Goal: Transaction & Acquisition: Purchase product/service

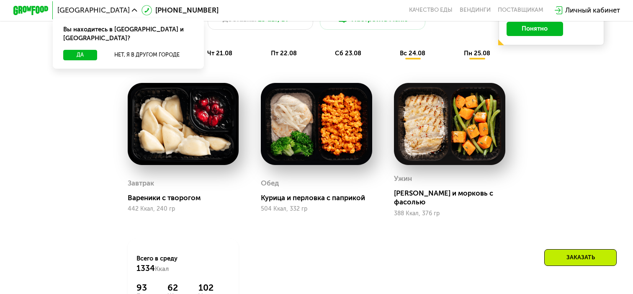
scroll to position [419, 0]
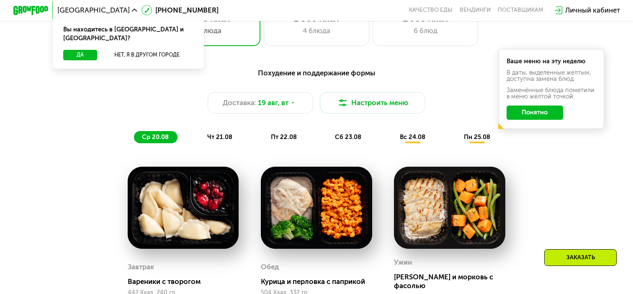
click at [221, 141] on span "чт 21.08" at bounding box center [219, 137] width 25 height 8
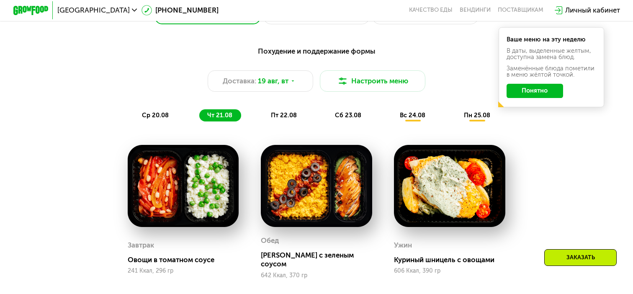
scroll to position [461, 0]
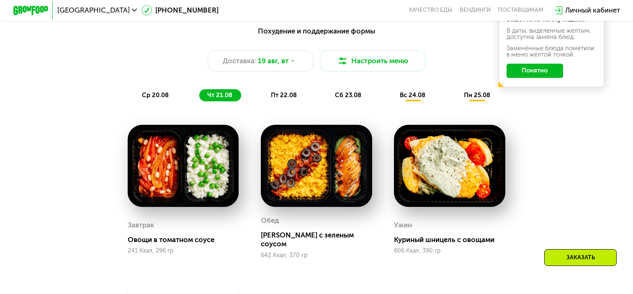
click at [293, 99] on span "пт 22.08" at bounding box center [284, 95] width 26 height 8
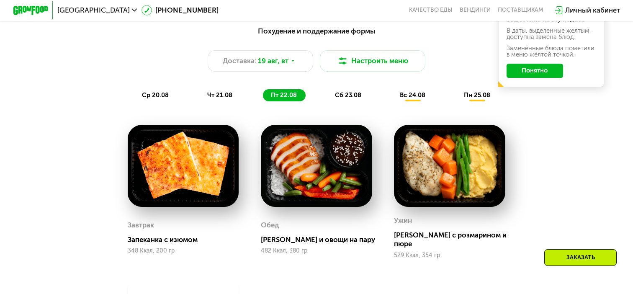
click at [341, 99] on span "сб 23.08" at bounding box center [348, 95] width 26 height 8
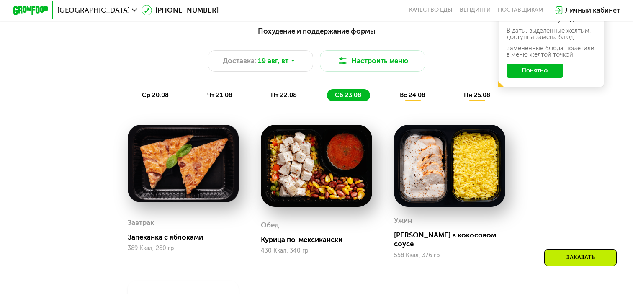
click at [406, 99] on span "вс 24.08" at bounding box center [413, 95] width 26 height 8
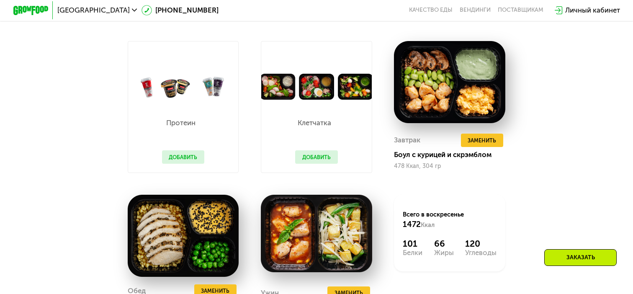
scroll to position [502, 0]
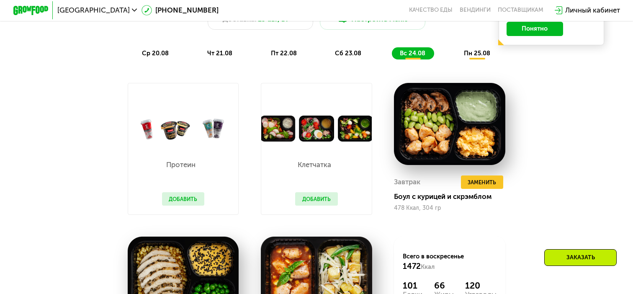
click at [475, 53] on div "пн 25.08" at bounding box center [477, 53] width 43 height 12
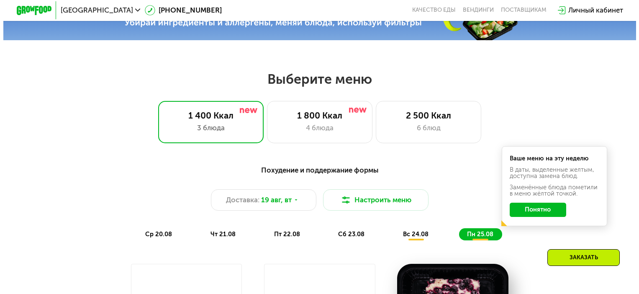
scroll to position [377, 0]
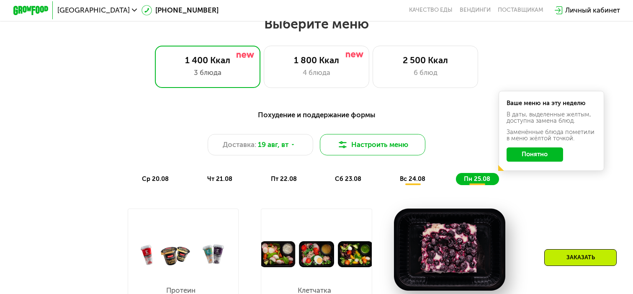
click at [381, 147] on button "Настроить меню" at bounding box center [373, 144] width 106 height 21
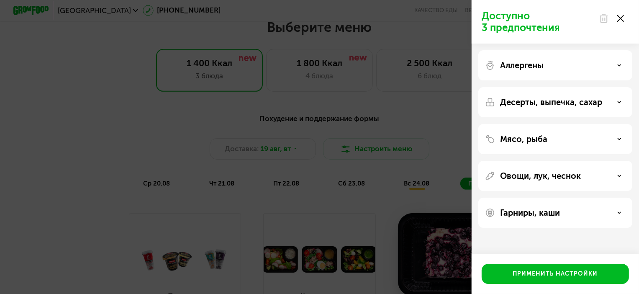
click at [621, 137] on icon at bounding box center [620, 139] width 4 height 4
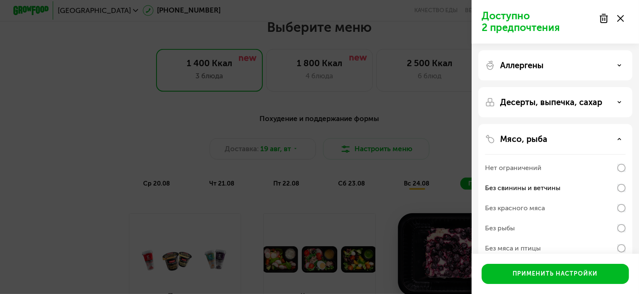
click at [570, 103] on p "Десерты, выпечка, сахар" at bounding box center [551, 102] width 102 height 10
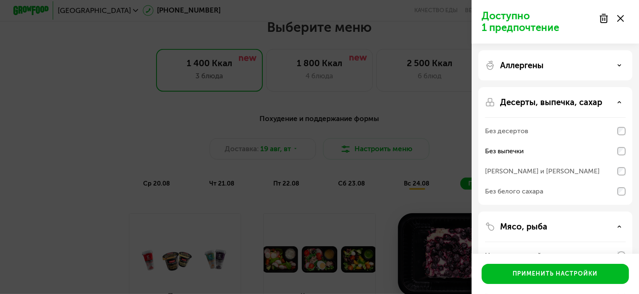
click at [554, 68] on div "Аллергены" at bounding box center [555, 65] width 141 height 10
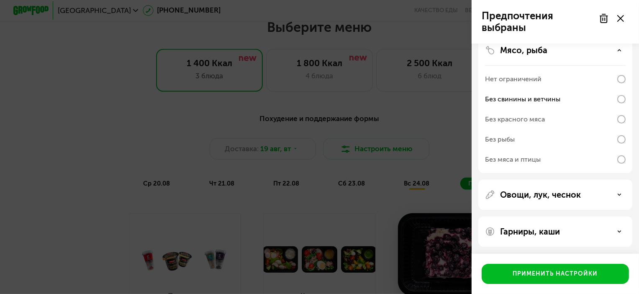
scroll to position [305, 0]
click at [551, 191] on p "Овощи, лук, чеснок" at bounding box center [540, 194] width 81 height 10
click at [516, 220] on div "Без сельдерея" at bounding box center [508, 223] width 46 height 10
click at [517, 220] on div "Без сельдерея" at bounding box center [508, 223] width 46 height 10
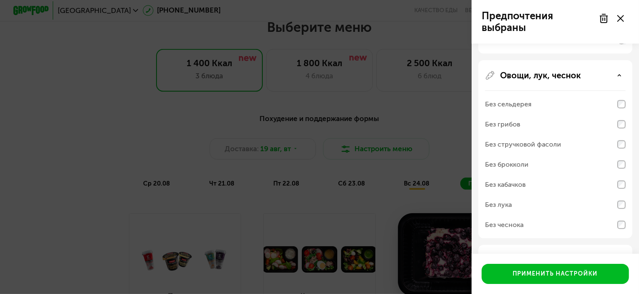
scroll to position [430, 0]
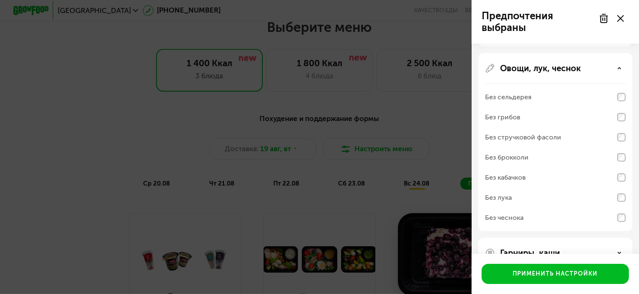
click at [507, 98] on div "Без сельдерея" at bounding box center [508, 97] width 46 height 10
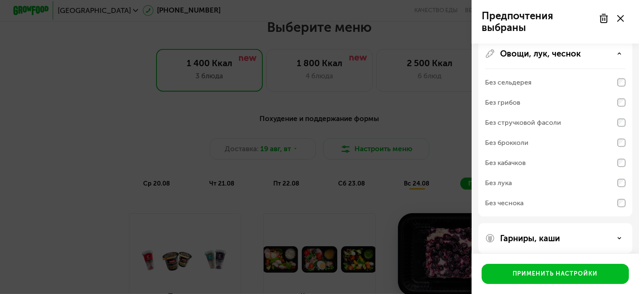
scroll to position [453, 0]
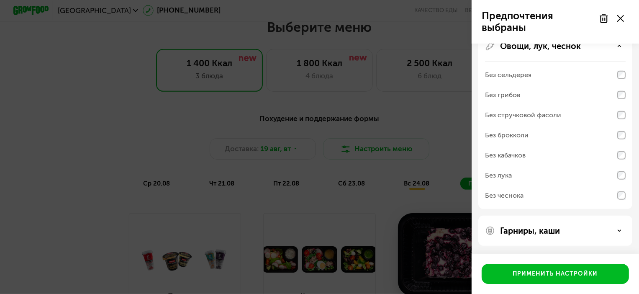
click at [514, 228] on p "Гарниры, каши" at bounding box center [530, 231] width 60 height 10
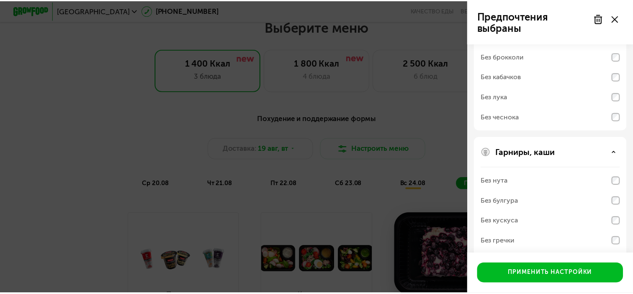
scroll to position [560, 0]
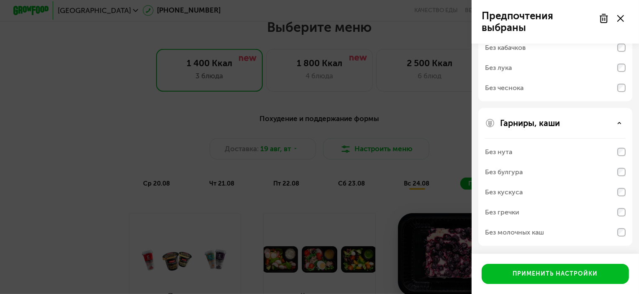
click at [492, 151] on div "Без нута" at bounding box center [498, 152] width 27 height 10
click at [498, 147] on div "Без нута" at bounding box center [498, 152] width 27 height 10
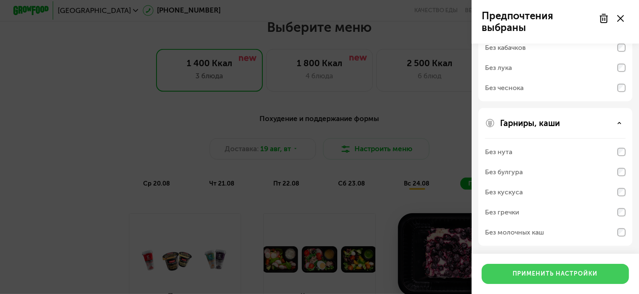
click at [533, 271] on div "Применить настройки" at bounding box center [555, 274] width 85 height 8
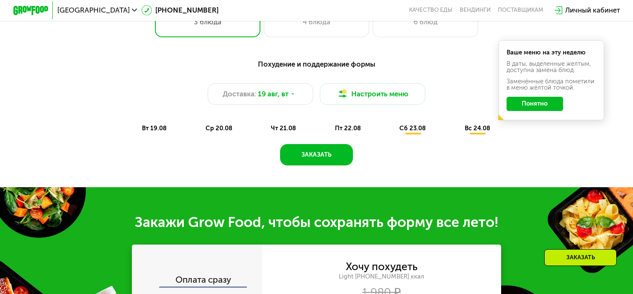
scroll to position [419, 0]
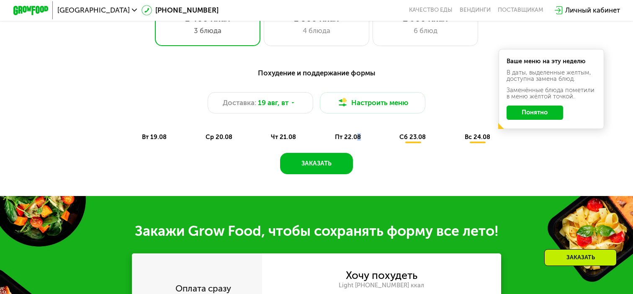
click at [358, 140] on span "пт 22.08" at bounding box center [348, 137] width 26 height 8
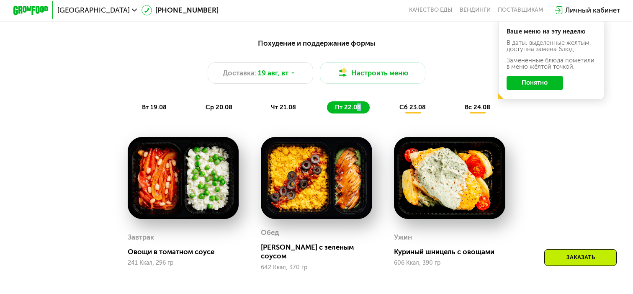
scroll to position [461, 0]
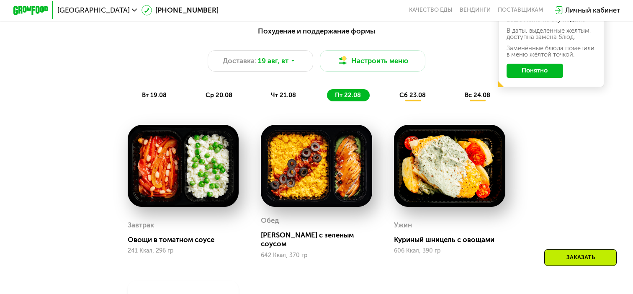
click at [410, 99] on span "сб 23.08" at bounding box center [412, 95] width 26 height 8
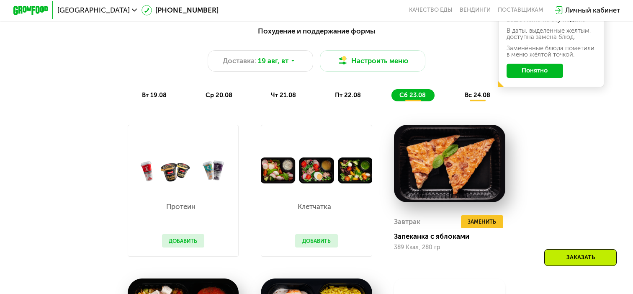
click at [476, 99] on span "вс 24.08" at bounding box center [478, 95] width 26 height 8
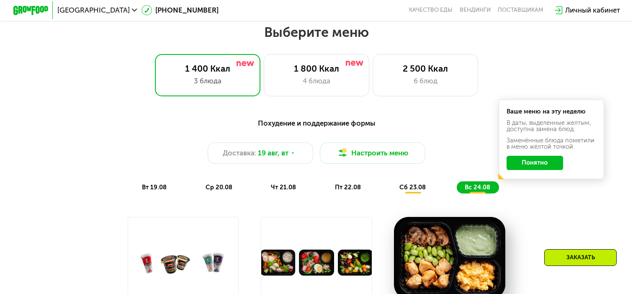
scroll to position [251, 0]
